Goal: Find specific page/section: Find specific page/section

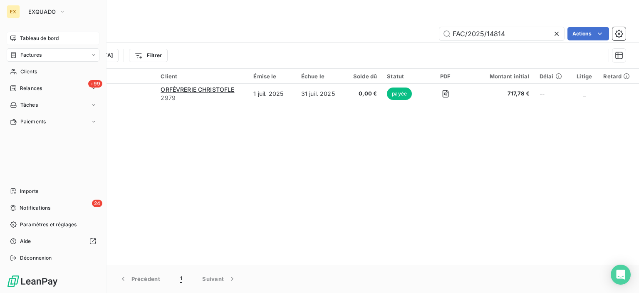
click at [17, 40] on div "Tableau de bord" at bounding box center [53, 38] width 93 height 13
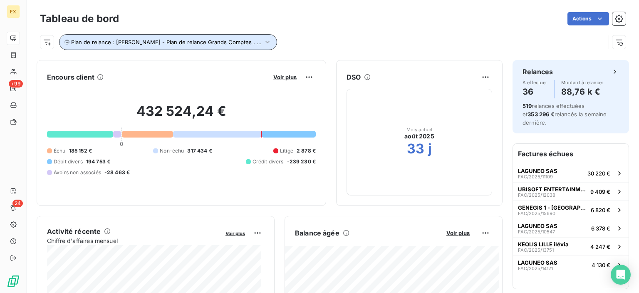
click at [264, 41] on icon "button" at bounding box center [268, 42] width 8 height 8
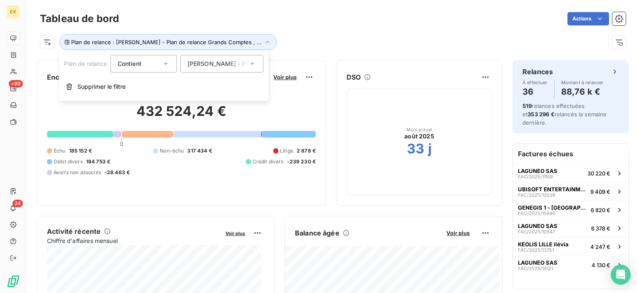
click at [216, 66] on span "[PERSON_NAME] - Plan de relance Grands Comptes" at bounding box center [261, 64] width 146 height 8
click at [265, 22] on div "Actions" at bounding box center [377, 18] width 497 height 13
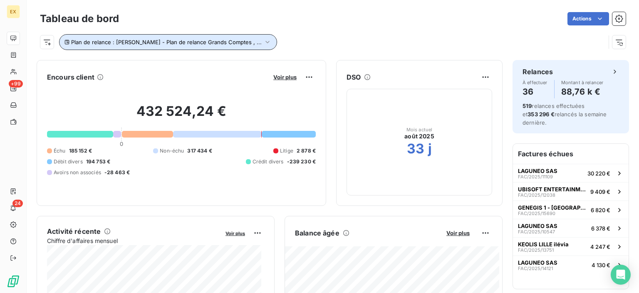
click at [264, 38] on icon "button" at bounding box center [268, 42] width 8 height 8
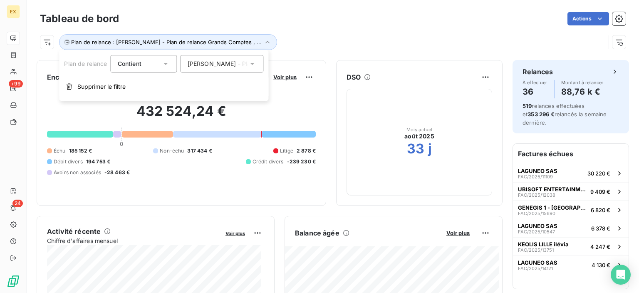
click at [229, 61] on span "[PERSON_NAME] - Plan de relance Grands Comptes" at bounding box center [261, 64] width 146 height 8
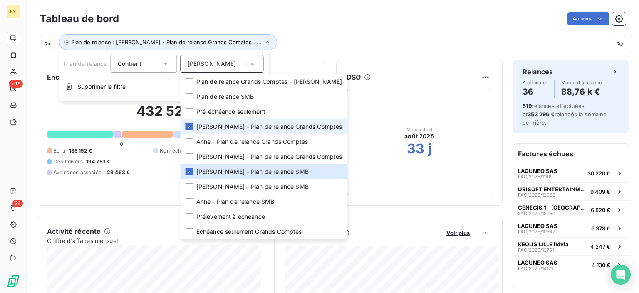
click at [372, 26] on div "Tableau de bord Actions" at bounding box center [333, 18] width 586 height 17
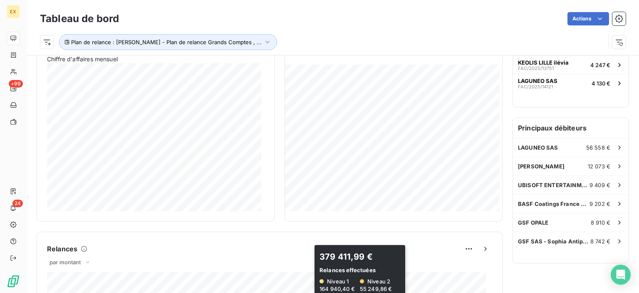
scroll to position [167, 0]
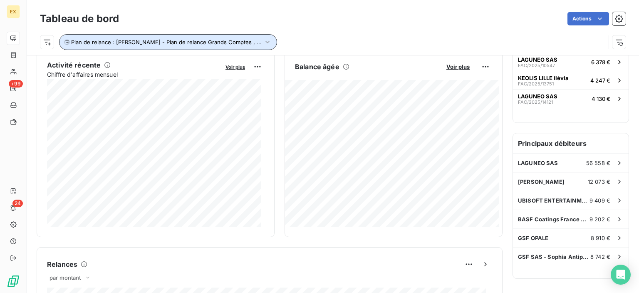
click at [183, 42] on span "Plan de relance : [PERSON_NAME] - Plan de relance Grands Comptes , ..." at bounding box center [166, 42] width 191 height 7
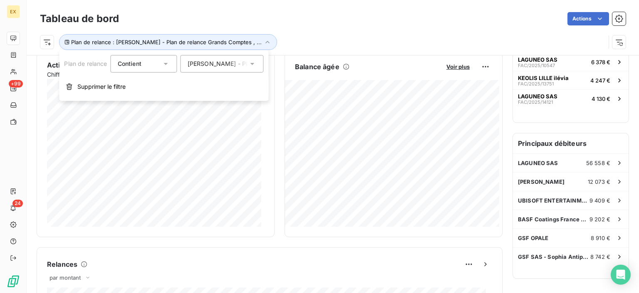
click at [201, 67] on div "[PERSON_NAME] - Plan de relance Grands Comptes , [PERSON_NAME] - Plan de relanc…" at bounding box center [218, 64] width 61 height 8
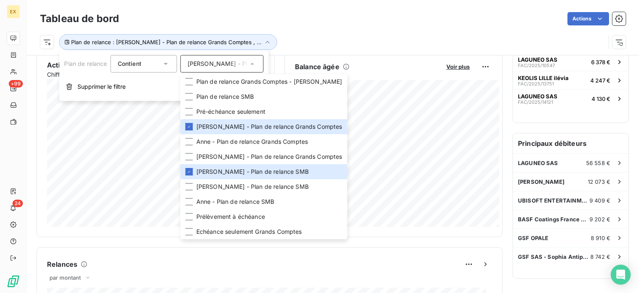
click at [272, 21] on div "Actions" at bounding box center [377, 18] width 497 height 13
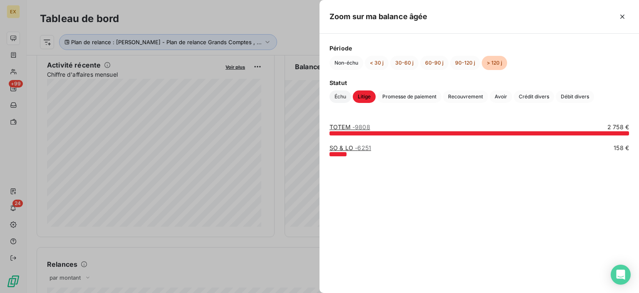
click at [342, 96] on span "Échu" at bounding box center [341, 96] width 22 height 12
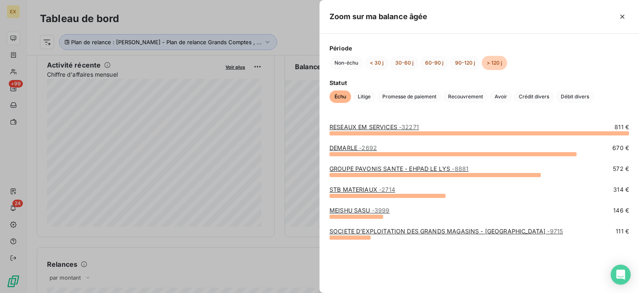
click at [308, 253] on div at bounding box center [319, 146] width 639 height 293
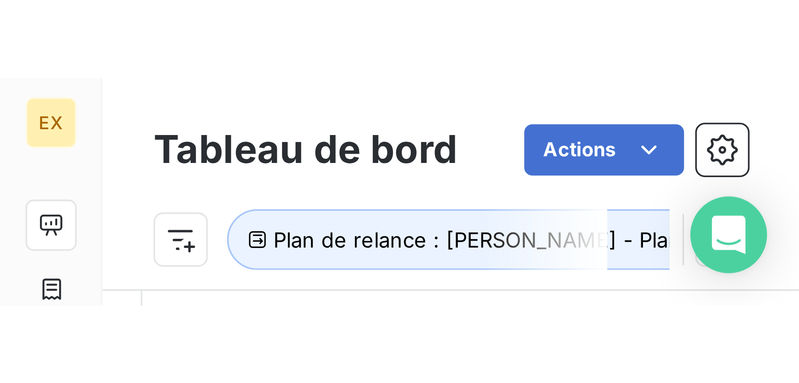
scroll to position [42, 0]
